Goal: Information Seeking & Learning: Find specific fact

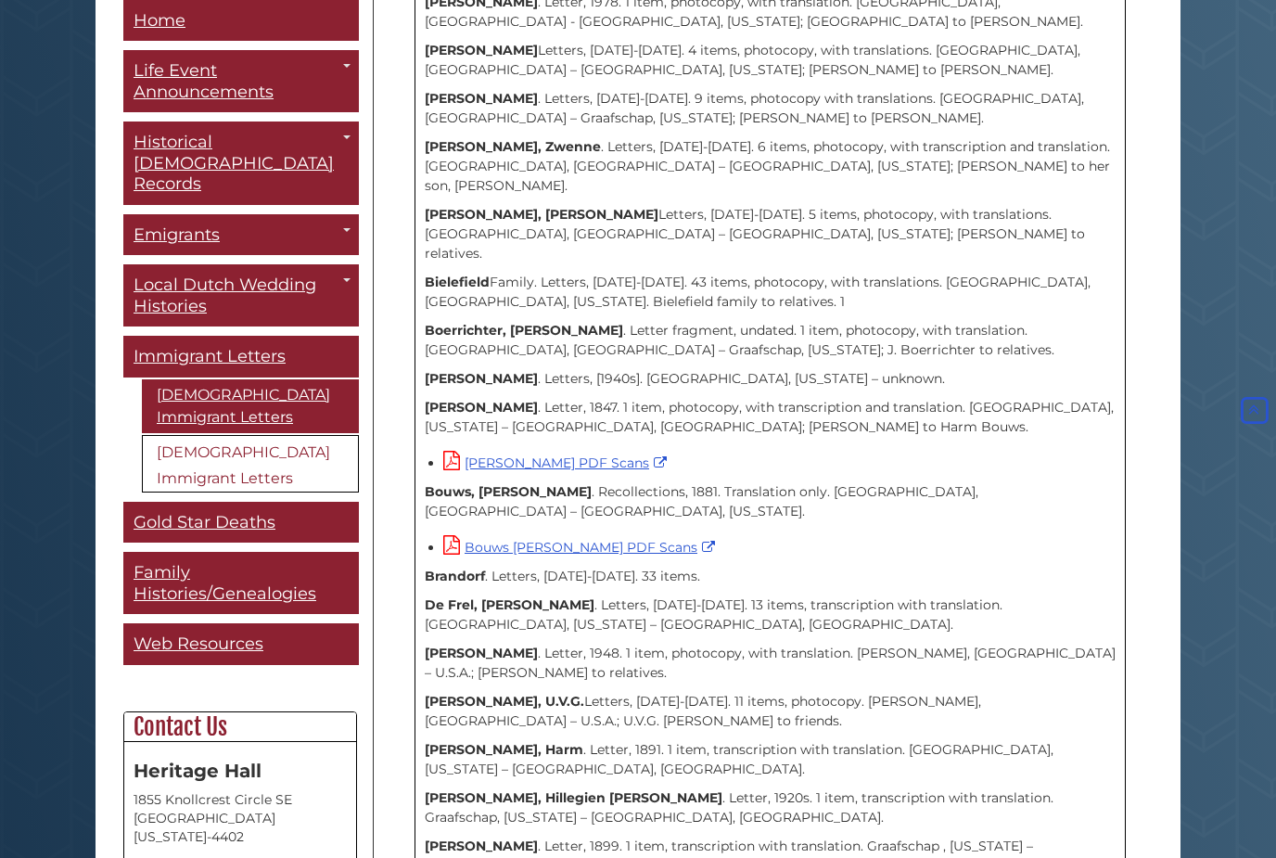
scroll to position [941, 0]
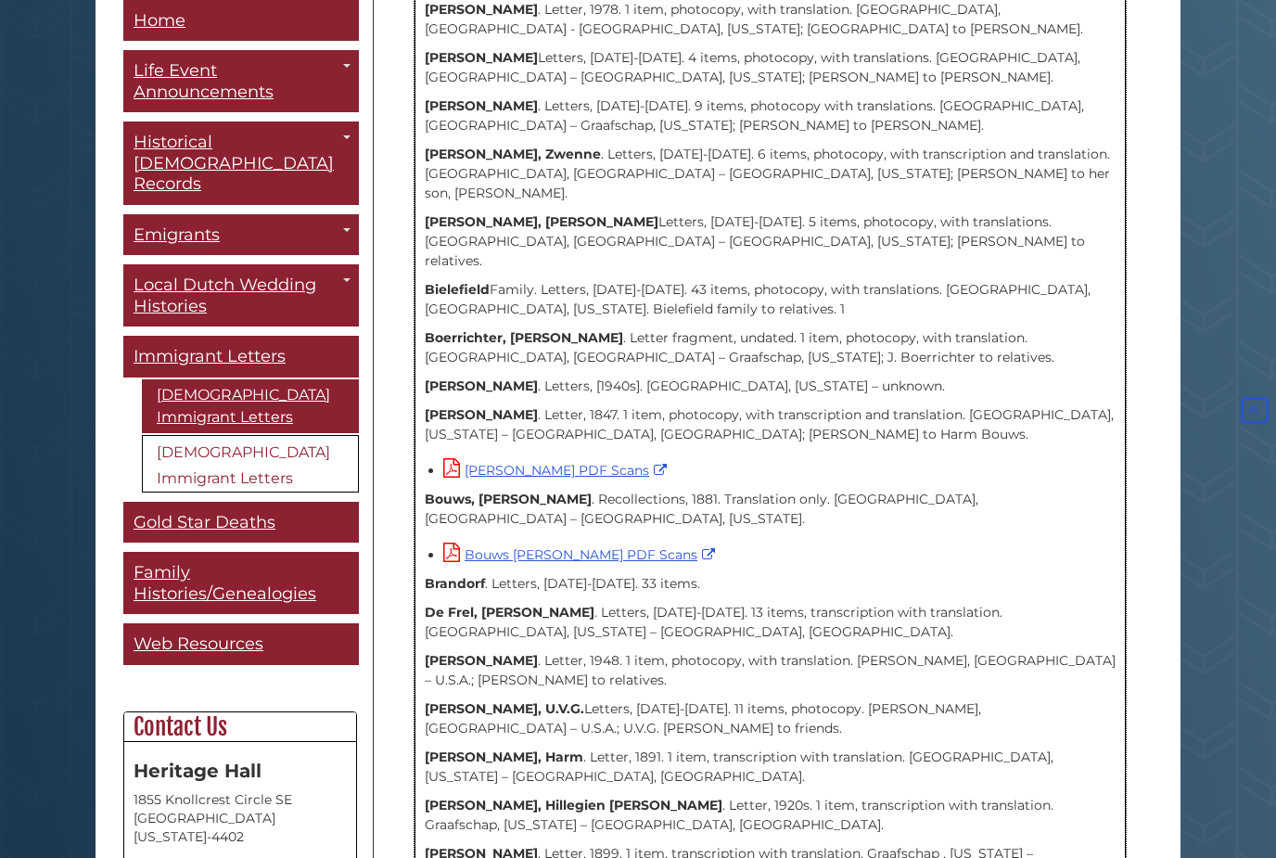
click at [480, 98] on strong "Beckmann, Harmina" at bounding box center [481, 106] width 113 height 17
click at [505, 97] on strong "Beckmann, Harmina" at bounding box center [481, 105] width 113 height 17
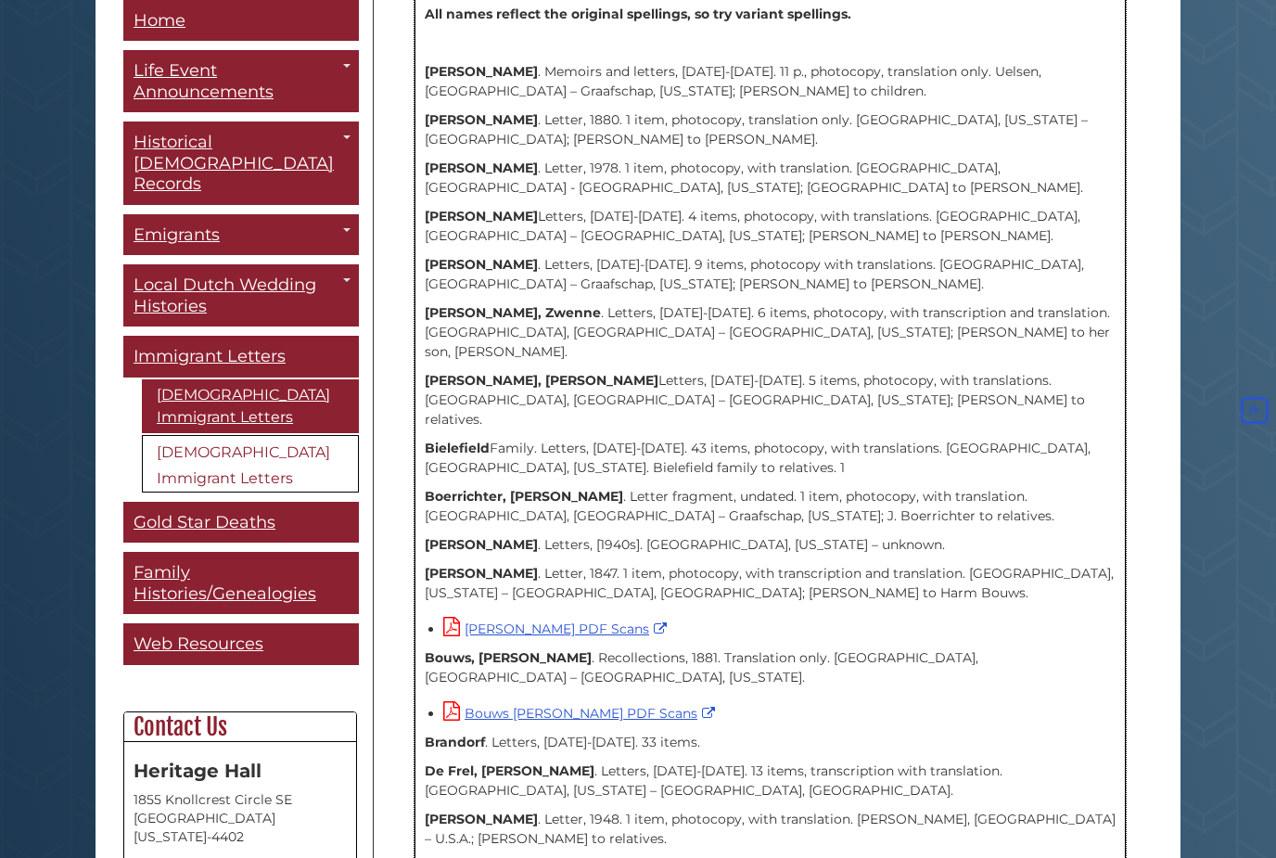
scroll to position [782, 0]
click at [496, 257] on p "Beckmann, Harmina . Letters, 1902-1949. 9 items, photocopy with translations. I…" at bounding box center [770, 275] width 691 height 39
click at [492, 256] on p "Beckmann, Harmina . Letters, 1902-1949. 9 items, photocopy with translations. I…" at bounding box center [770, 275] width 691 height 39
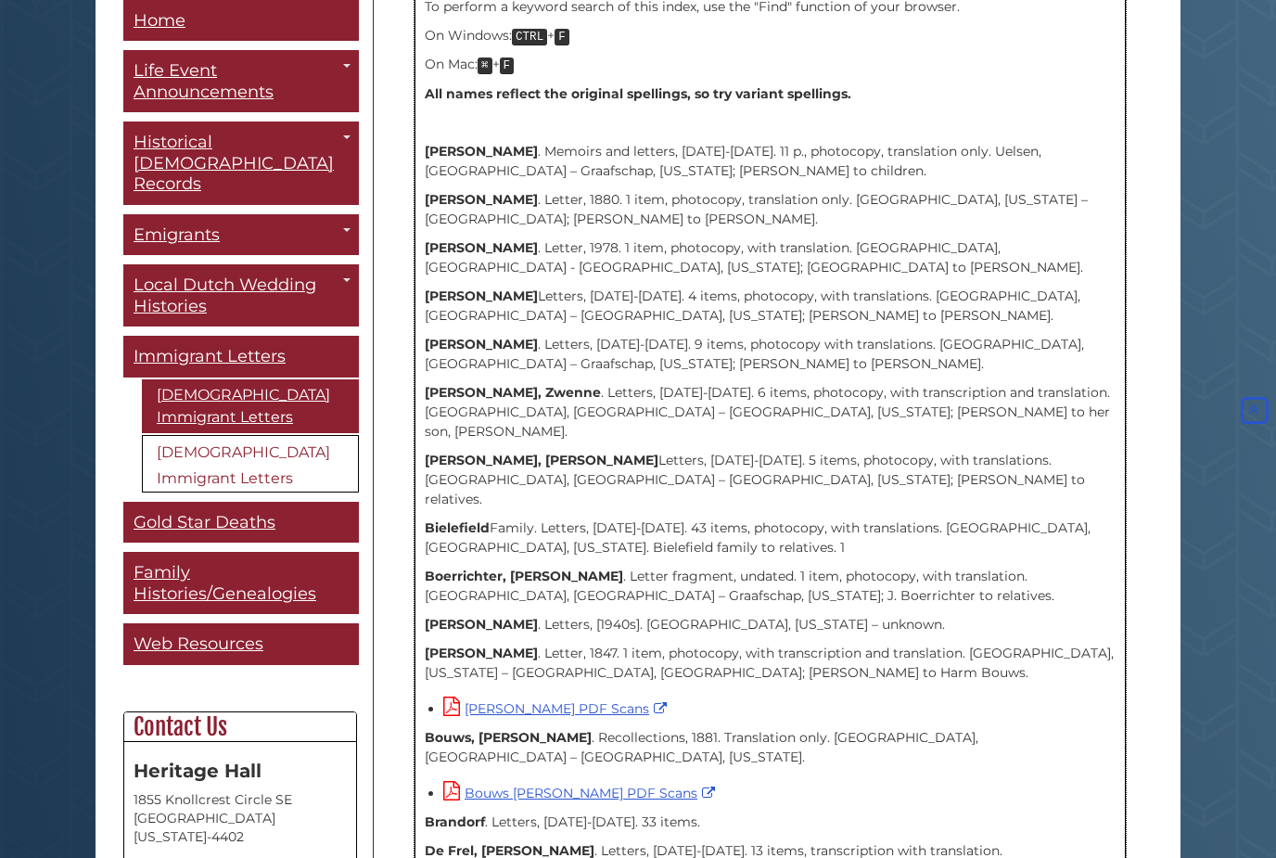
scroll to position [702, 0]
click at [605, 345] on p "Beckmann, Harmina . Letters, 1902-1949. 9 items, photocopy with translations. I…" at bounding box center [770, 355] width 691 height 39
click at [523, 343] on p "Beckmann, Harmina . Letters, 1902-1949. 9 items, photocopy with translations. I…" at bounding box center [770, 355] width 691 height 39
click at [516, 346] on p "Beckmann, Harmina . Letters, 1902-1949. 9 items, photocopy with translations. I…" at bounding box center [770, 355] width 691 height 39
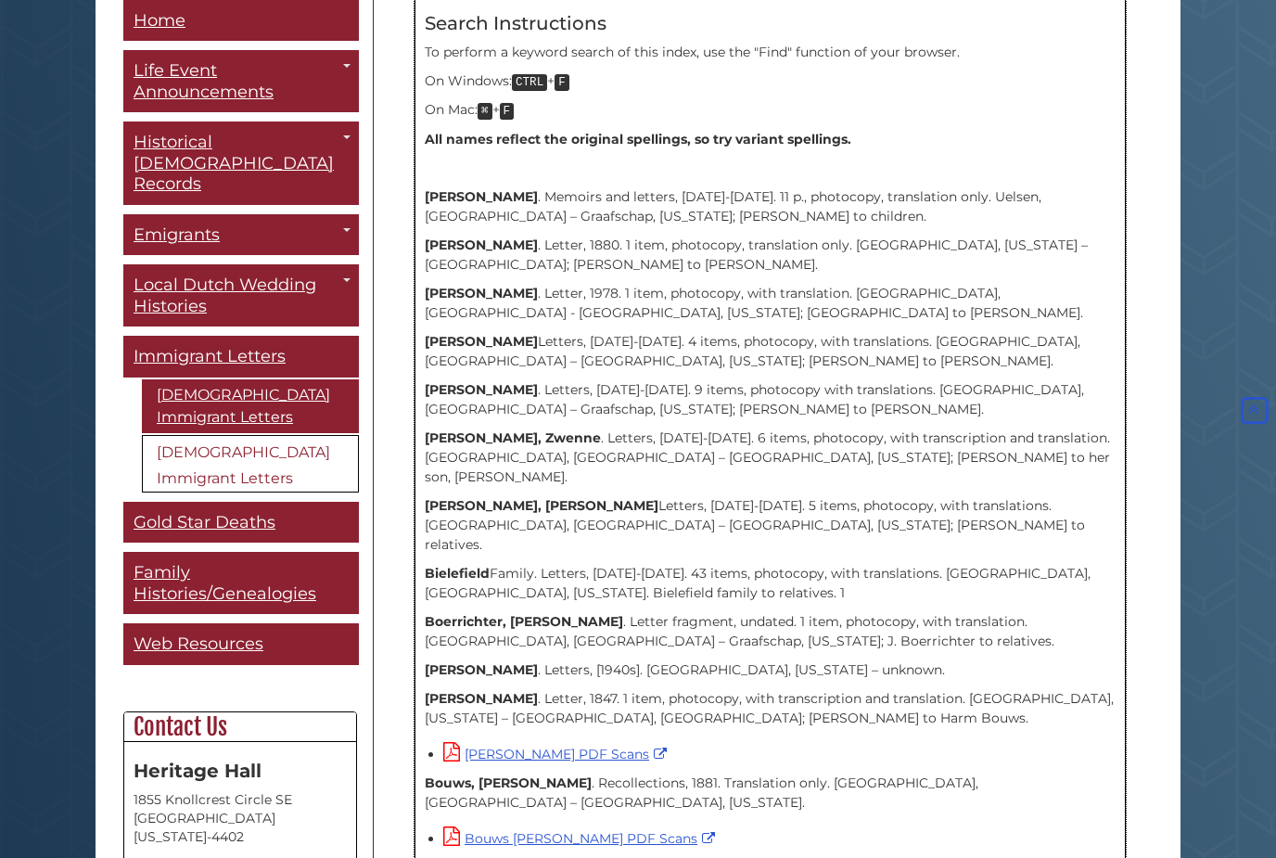
scroll to position [658, 0]
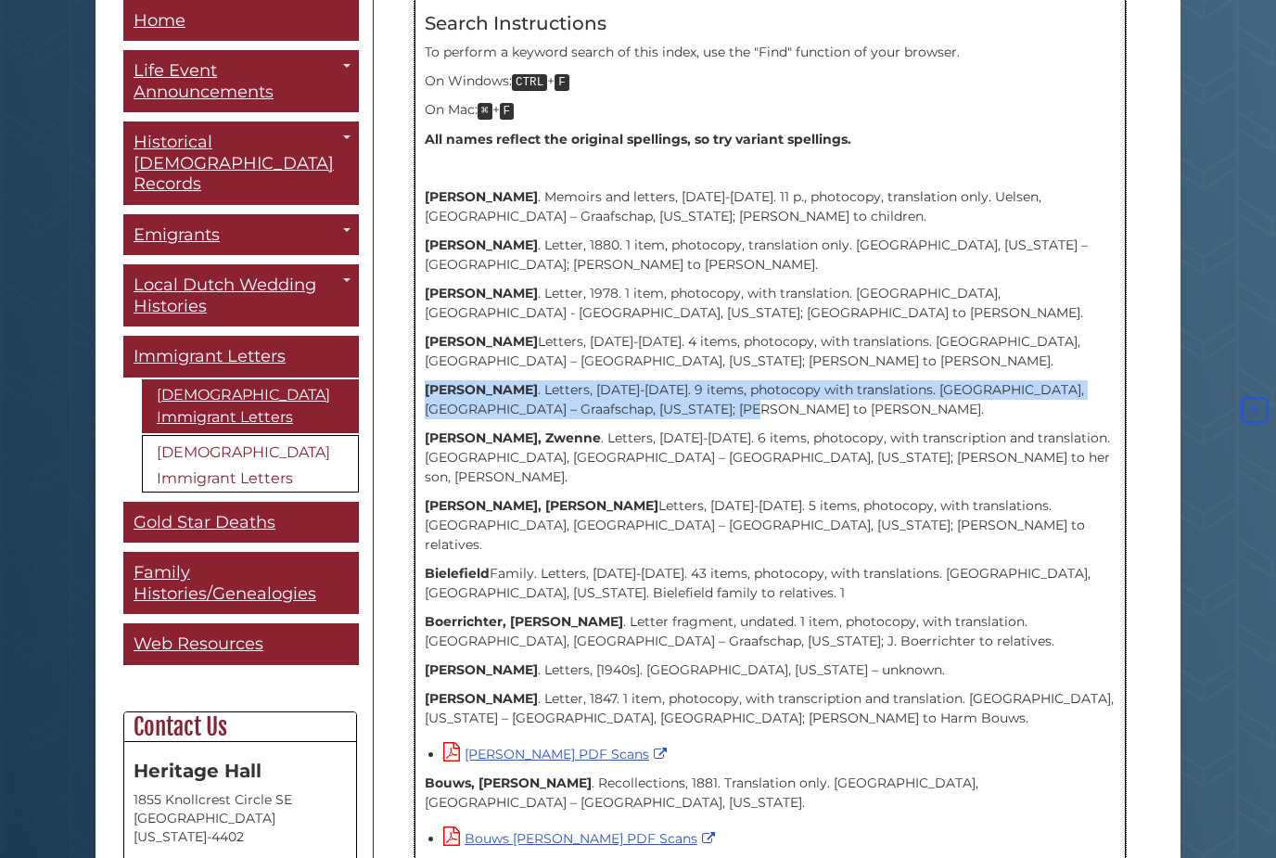
copy p "Beckmann, Harmina . Letters, 1902-1949. 9 items, photocopy with translations. I…"
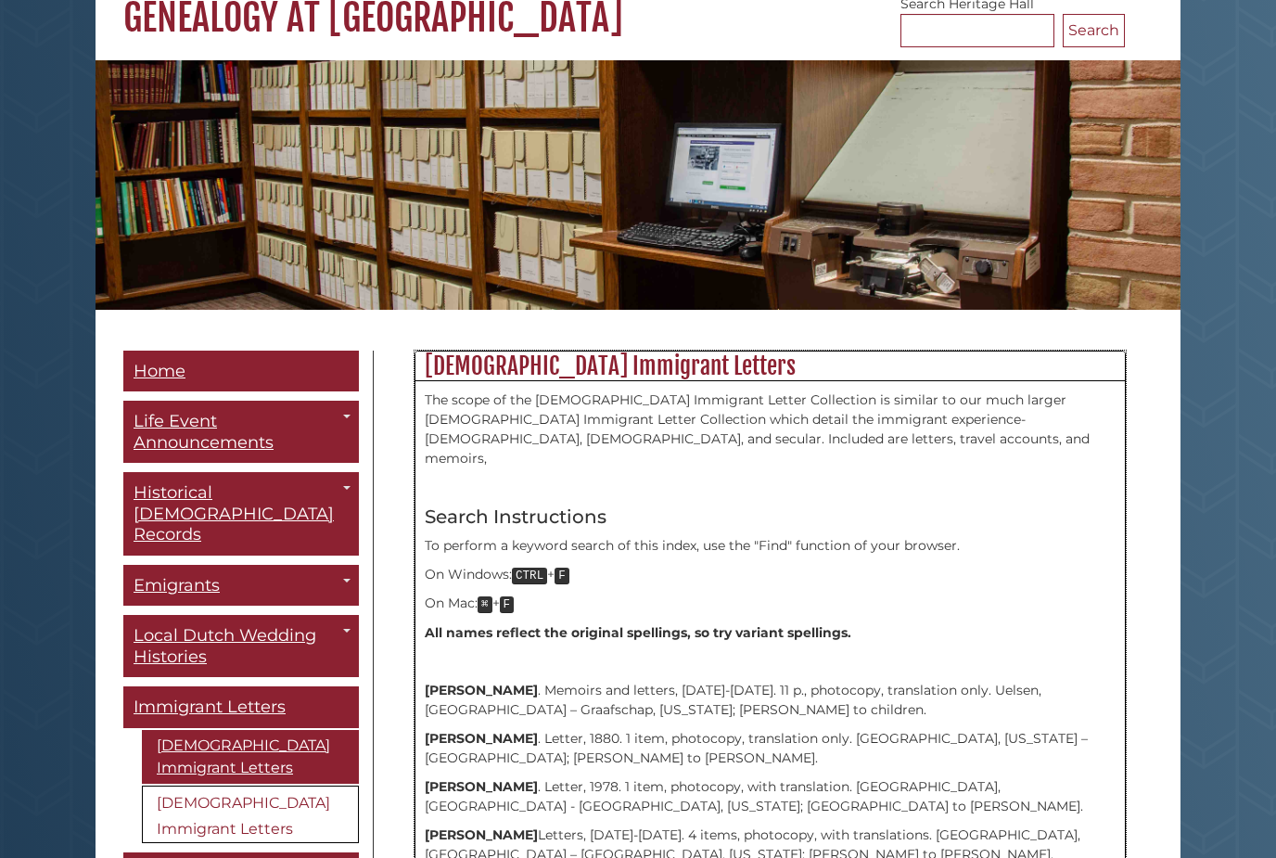
click at [530, 692] on p "Arends, Geert . Memoirs and letters, 1881-1892. 11 p., photocopy, translation o…" at bounding box center [770, 700] width 691 height 39
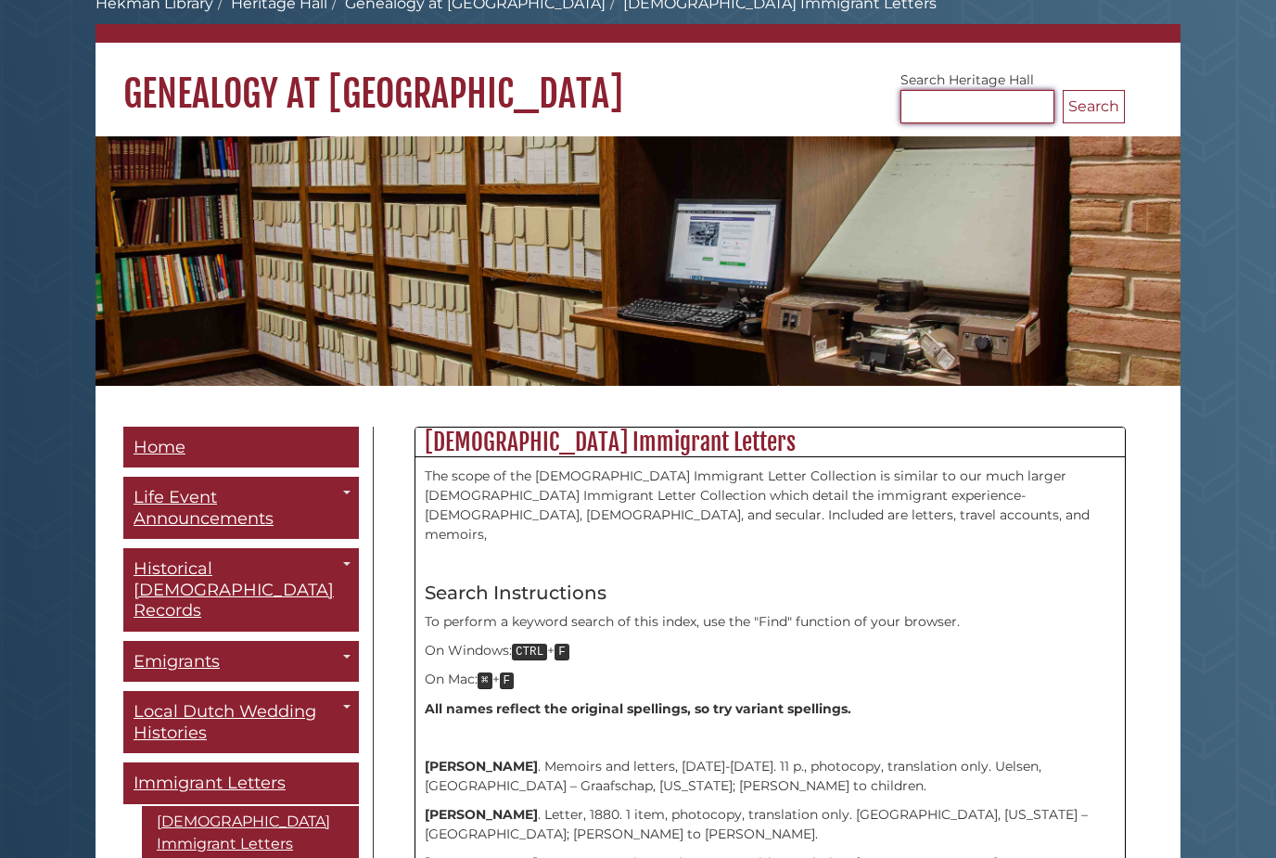
click at [933, 108] on input "Search Heritage Hall" at bounding box center [978, 106] width 154 height 33
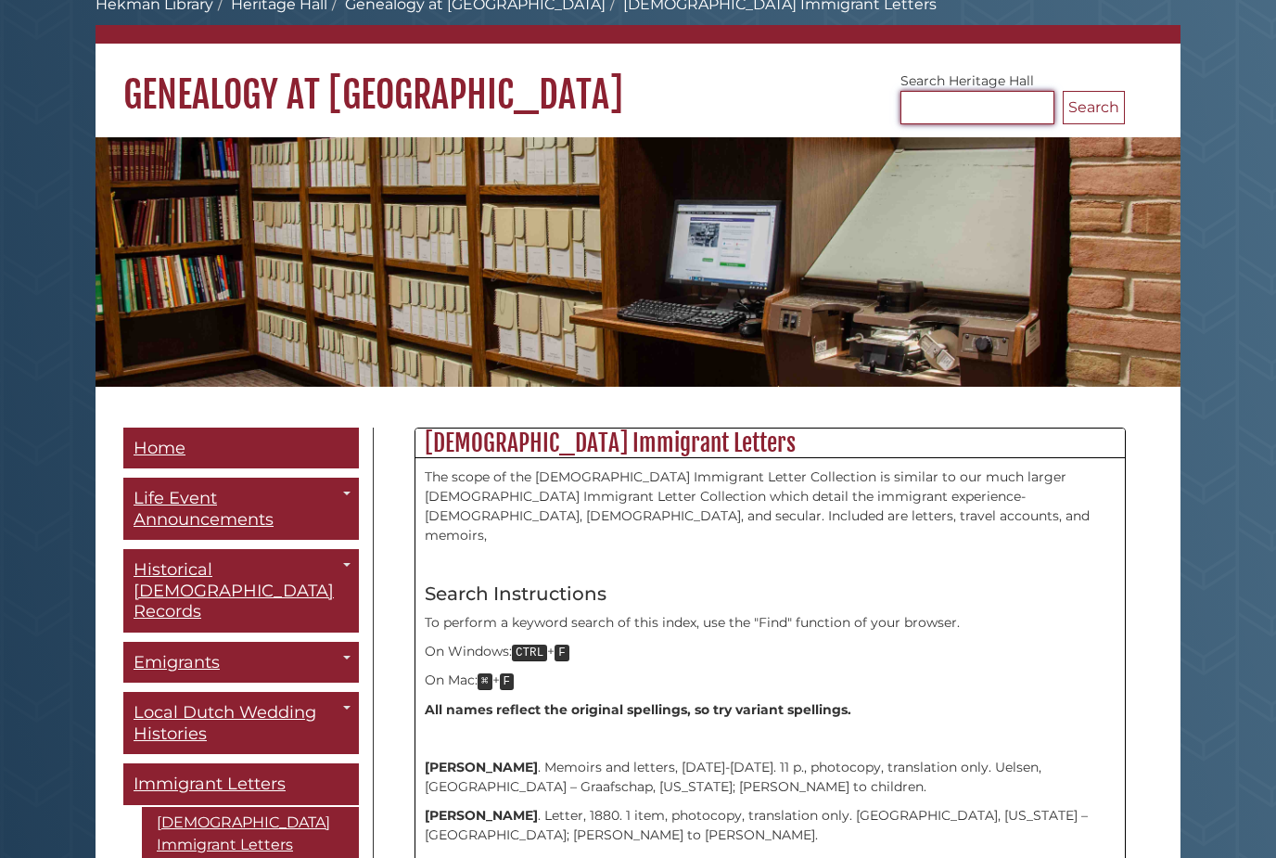
paste input "**********"
type input "**********"
click at [1096, 110] on button "Search" at bounding box center [1094, 107] width 62 height 33
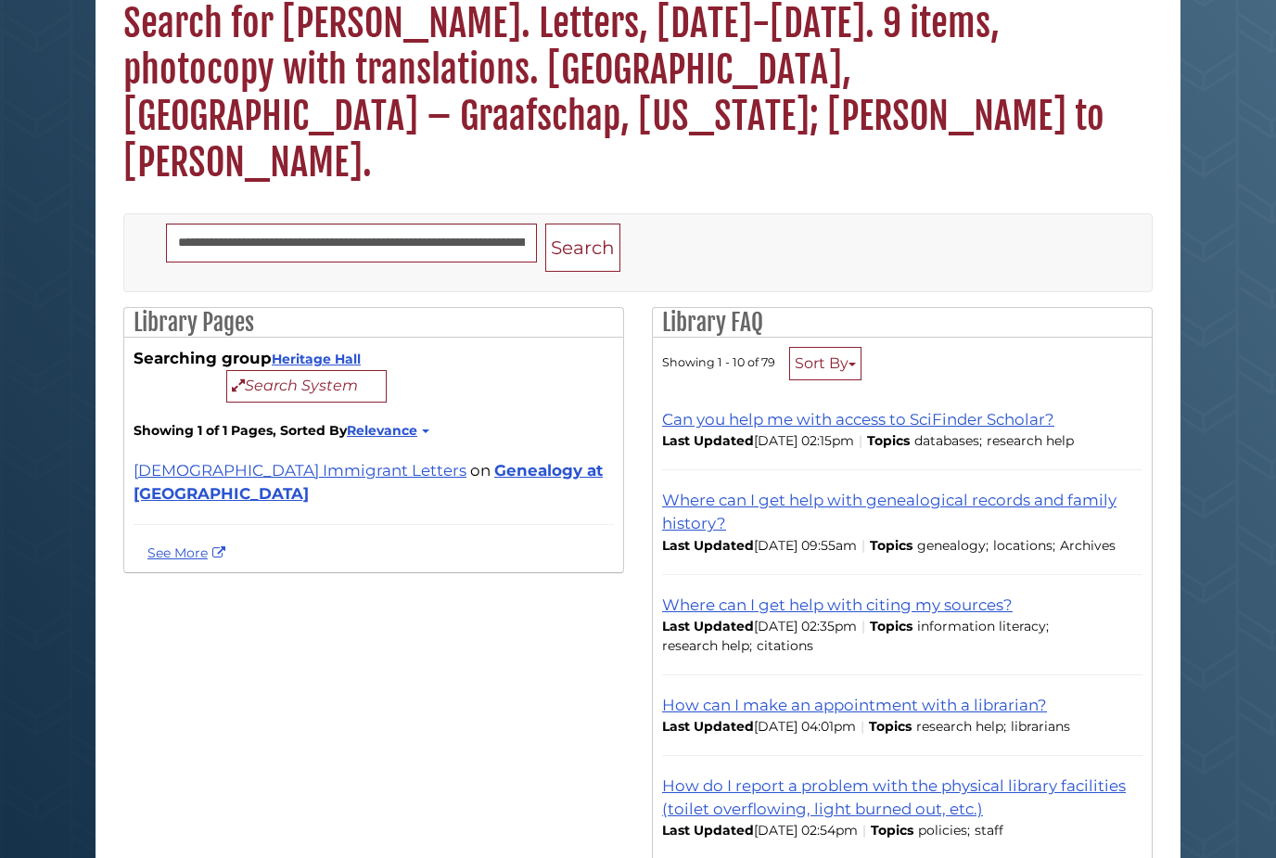
scroll to position [160, 0]
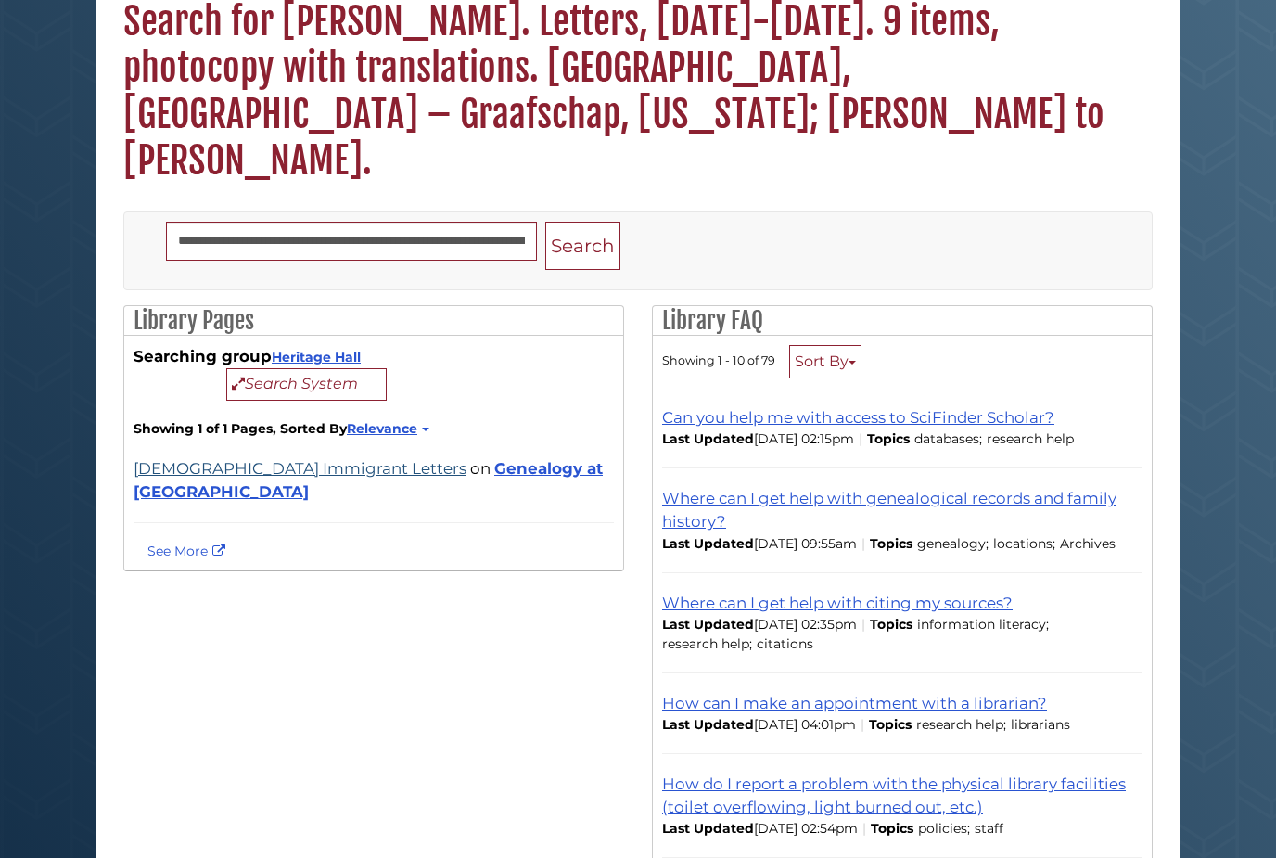
click at [254, 460] on link "[DEMOGRAPHIC_DATA] Immigrant Letters" at bounding box center [300, 469] width 333 height 19
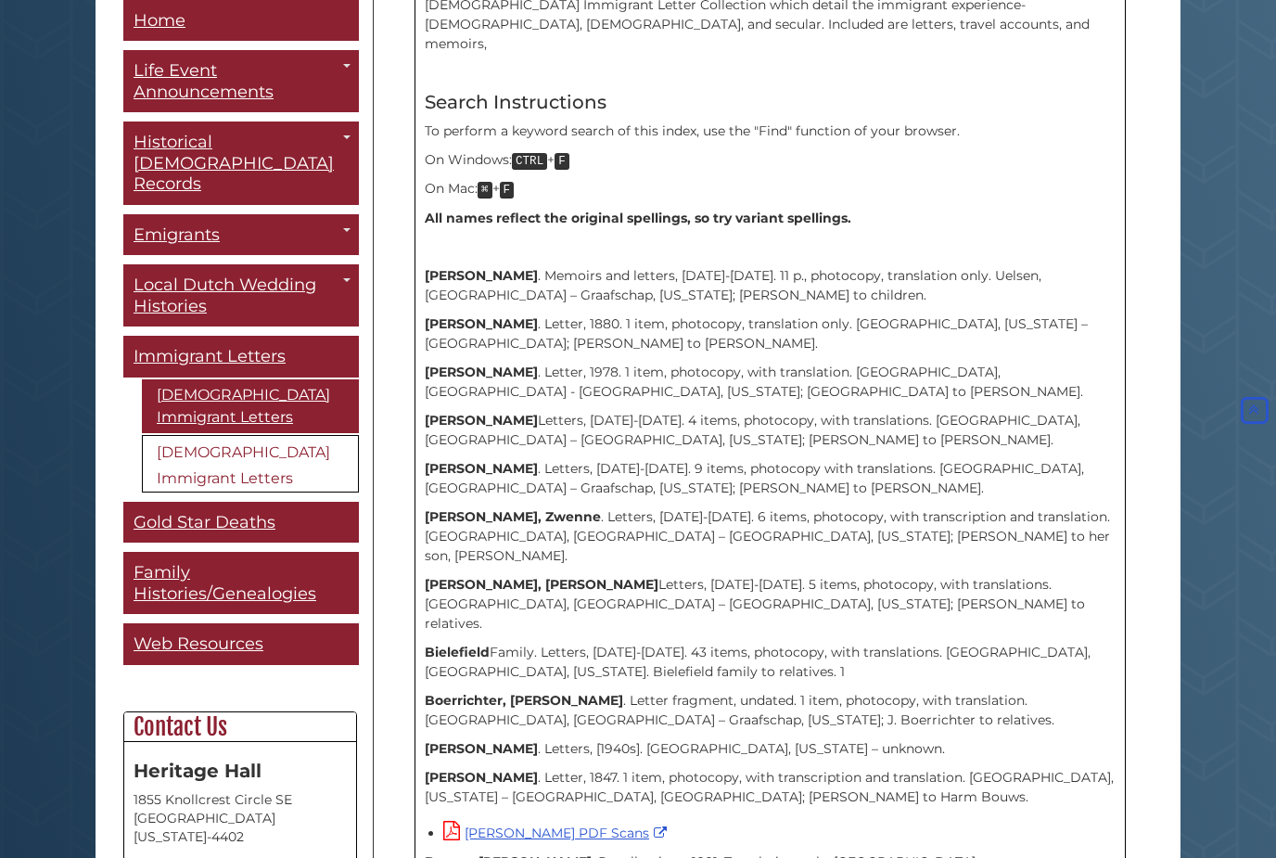
scroll to position [609, 0]
